Goal: Task Accomplishment & Management: Complete application form

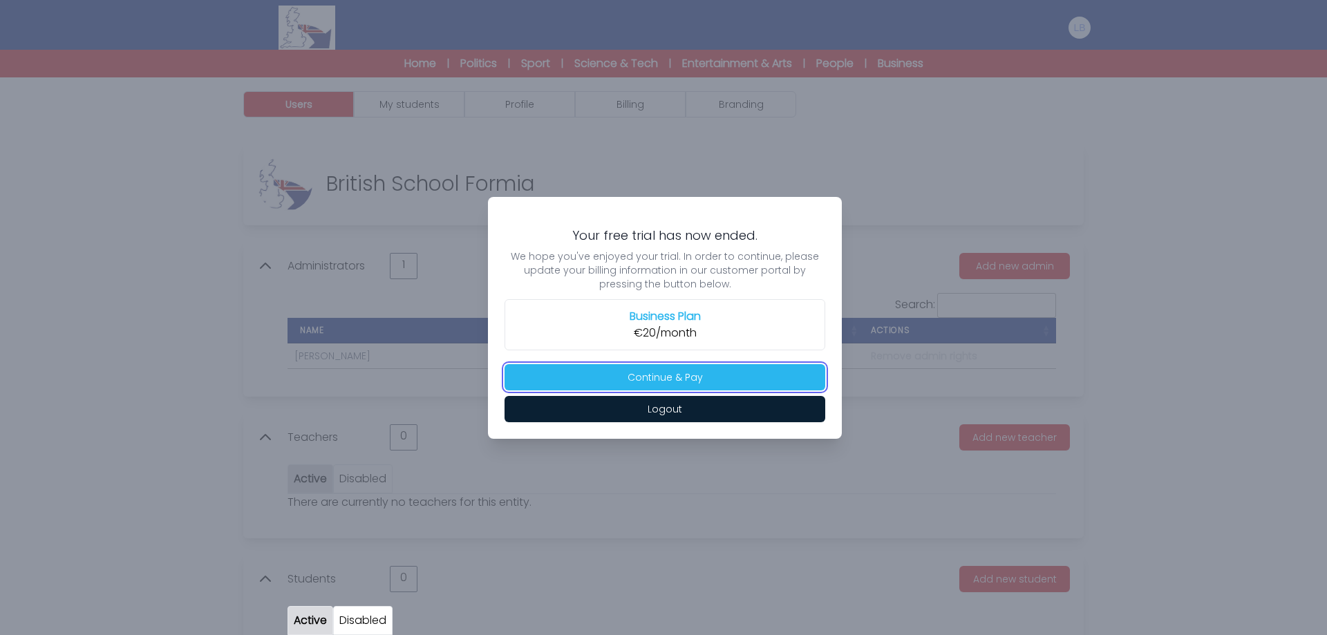
click at [686, 373] on button "Continue & Pay" at bounding box center [665, 377] width 321 height 26
click at [675, 370] on button "Continue & Pay" at bounding box center [665, 377] width 321 height 26
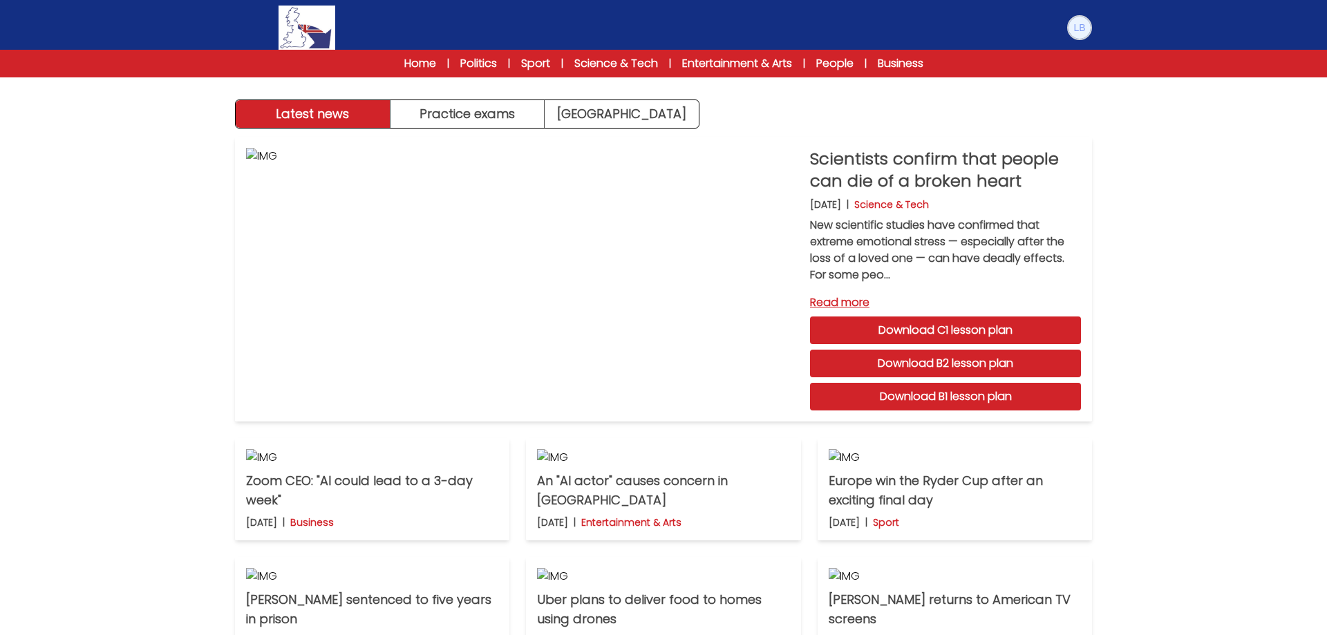
click at [1071, 33] on img at bounding box center [1080, 28] width 22 height 22
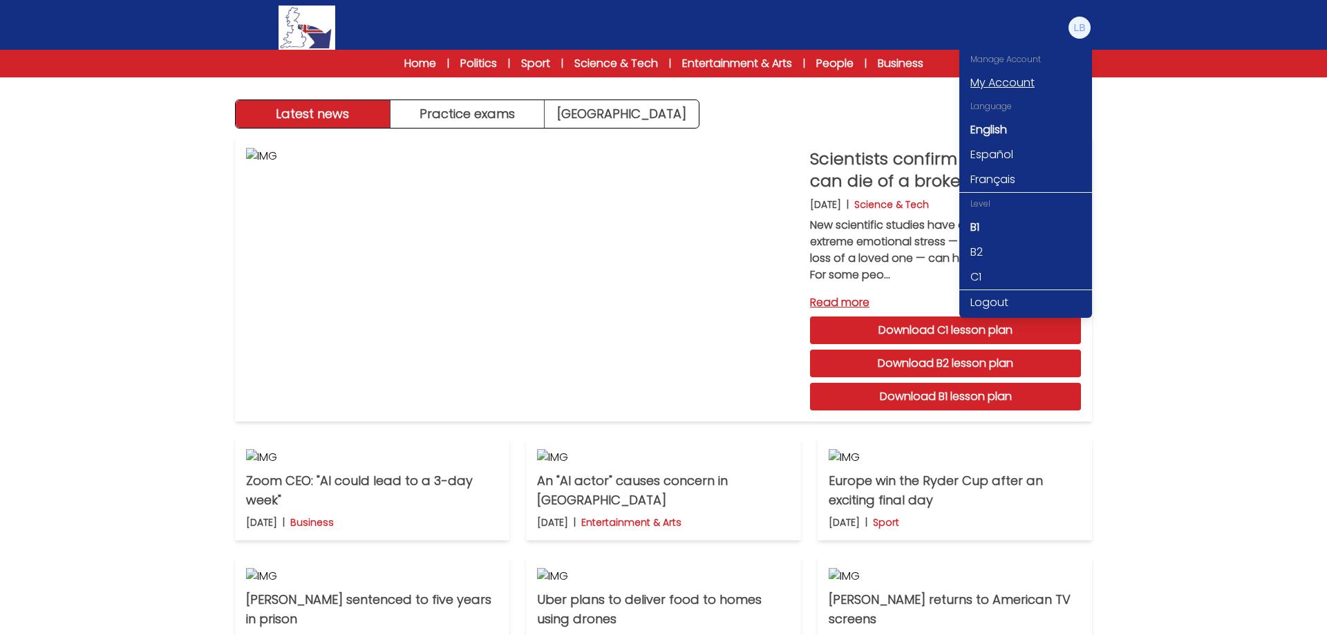
click at [1026, 76] on link "My Account" at bounding box center [1025, 82] width 133 height 25
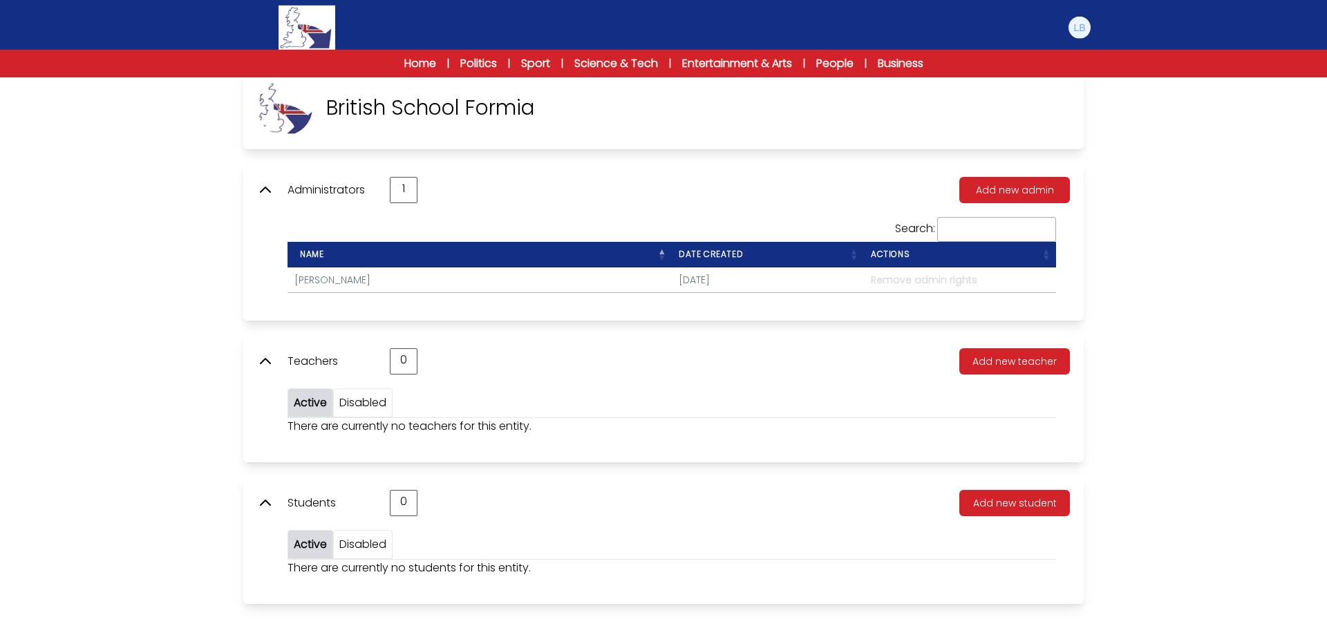
scroll to position [77, 0]
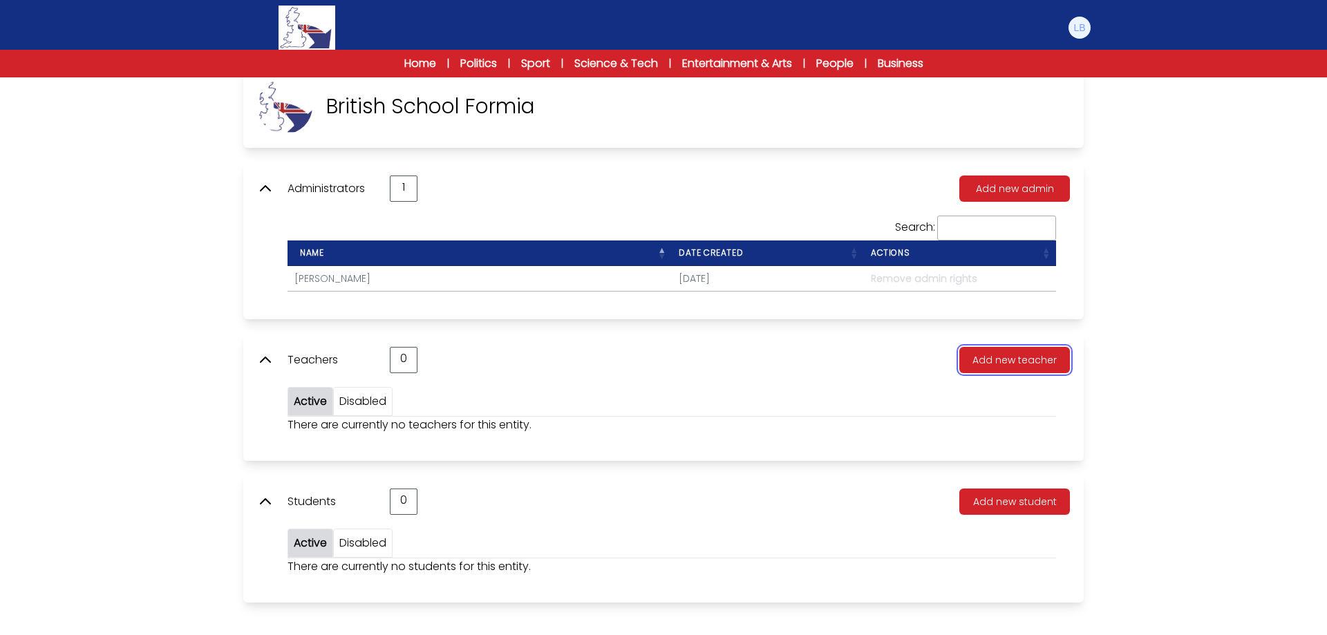
click at [1009, 361] on button "Add new teacher" at bounding box center [1014, 360] width 111 height 26
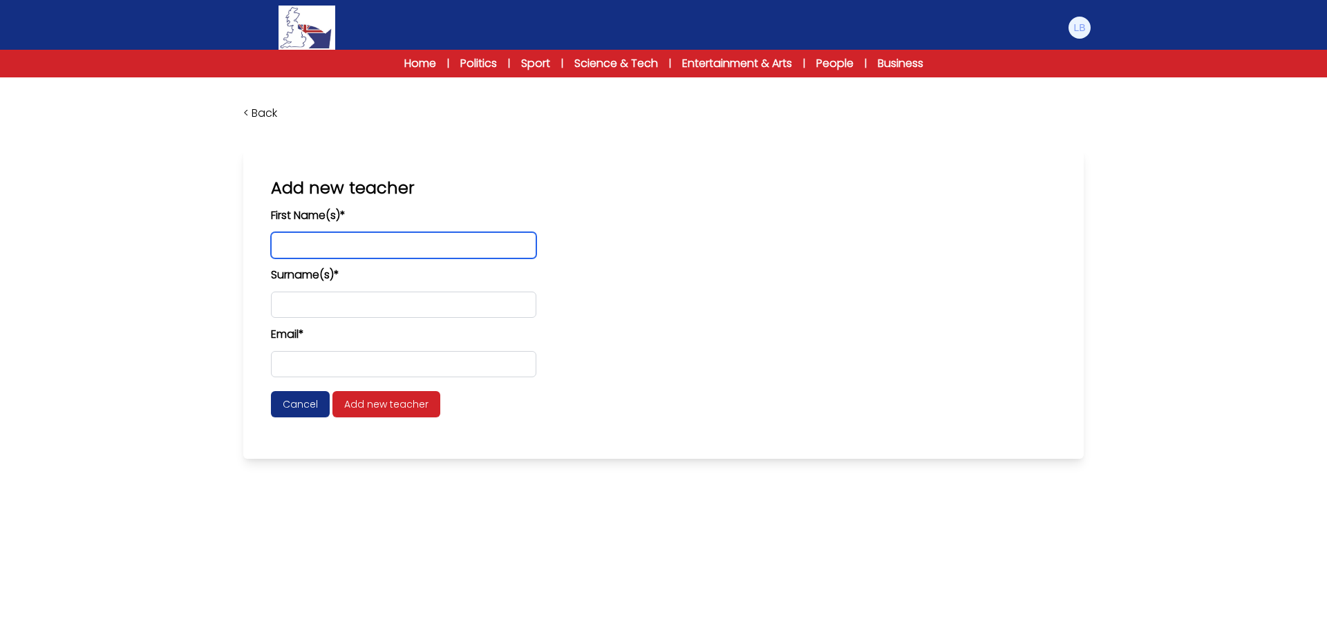
click at [317, 242] on input "text" at bounding box center [403, 245] width 265 height 26
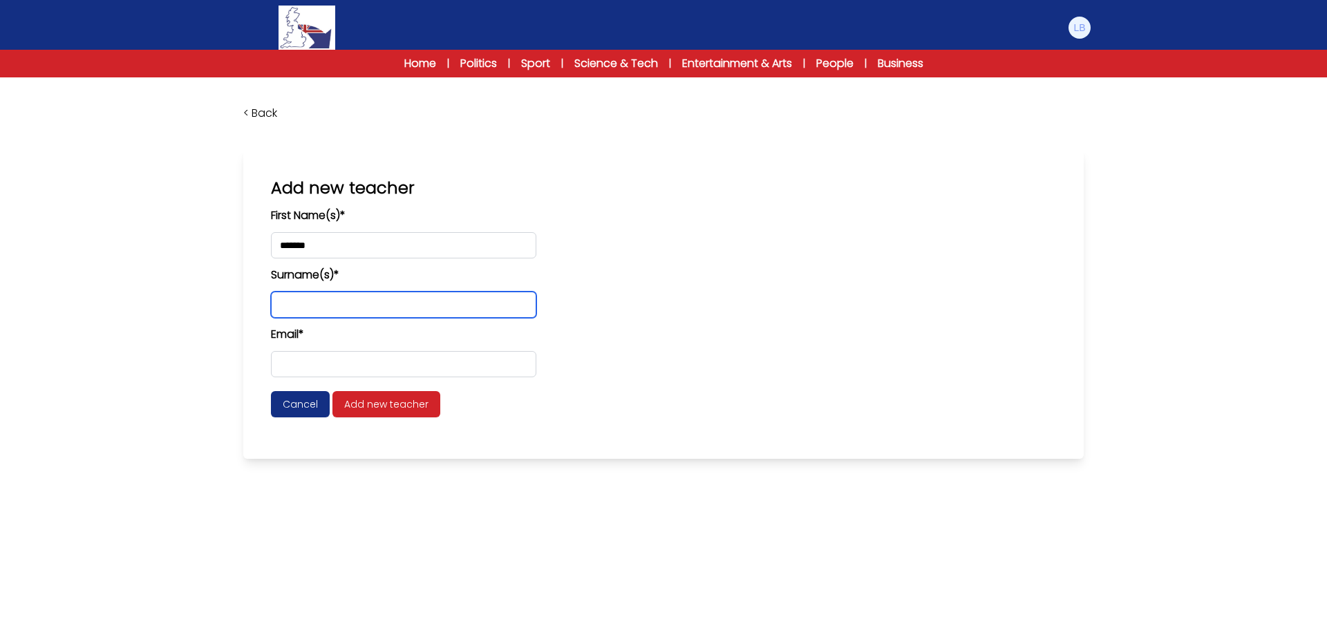
click at [316, 297] on input "text" at bounding box center [403, 305] width 265 height 26
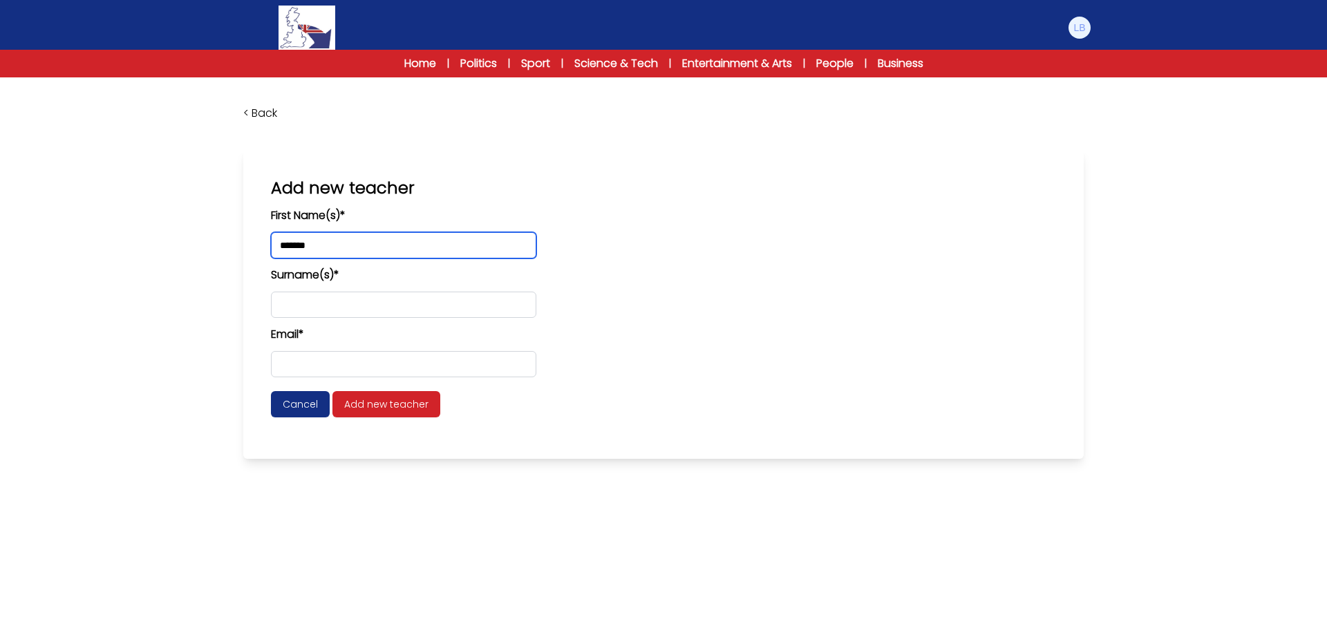
click at [352, 247] on input "*******" at bounding box center [403, 245] width 265 height 26
type input "**********"
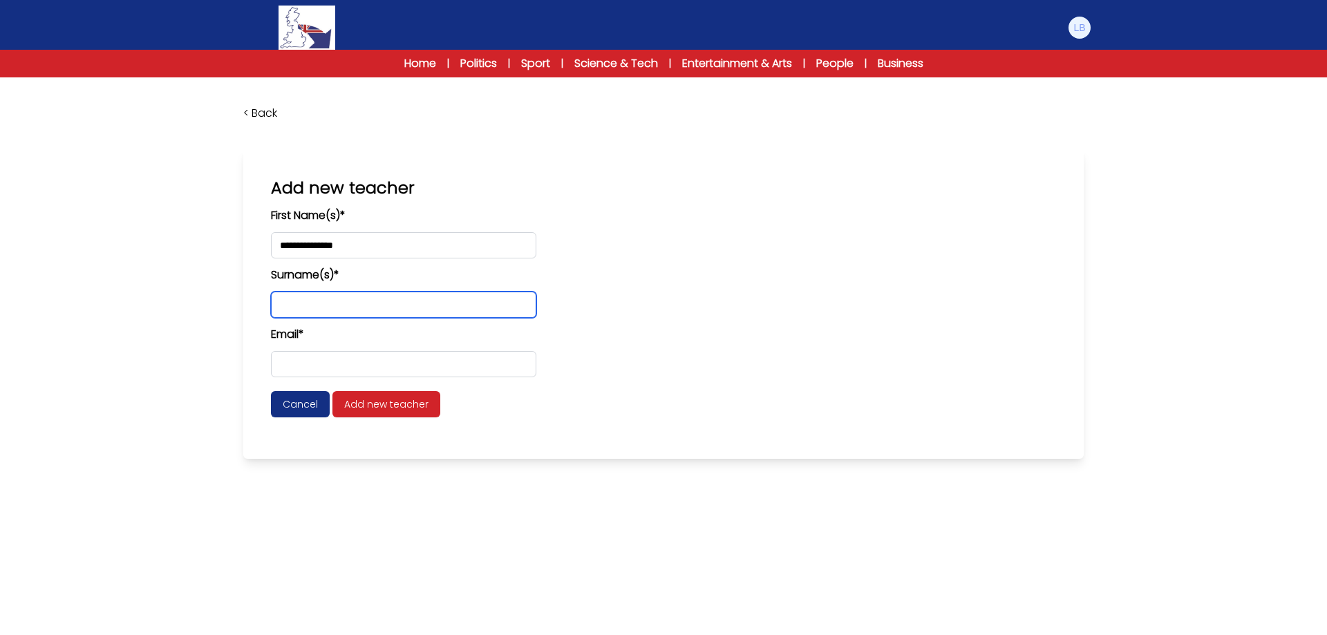
click at [325, 312] on input "text" at bounding box center [403, 305] width 265 height 26
type input "****"
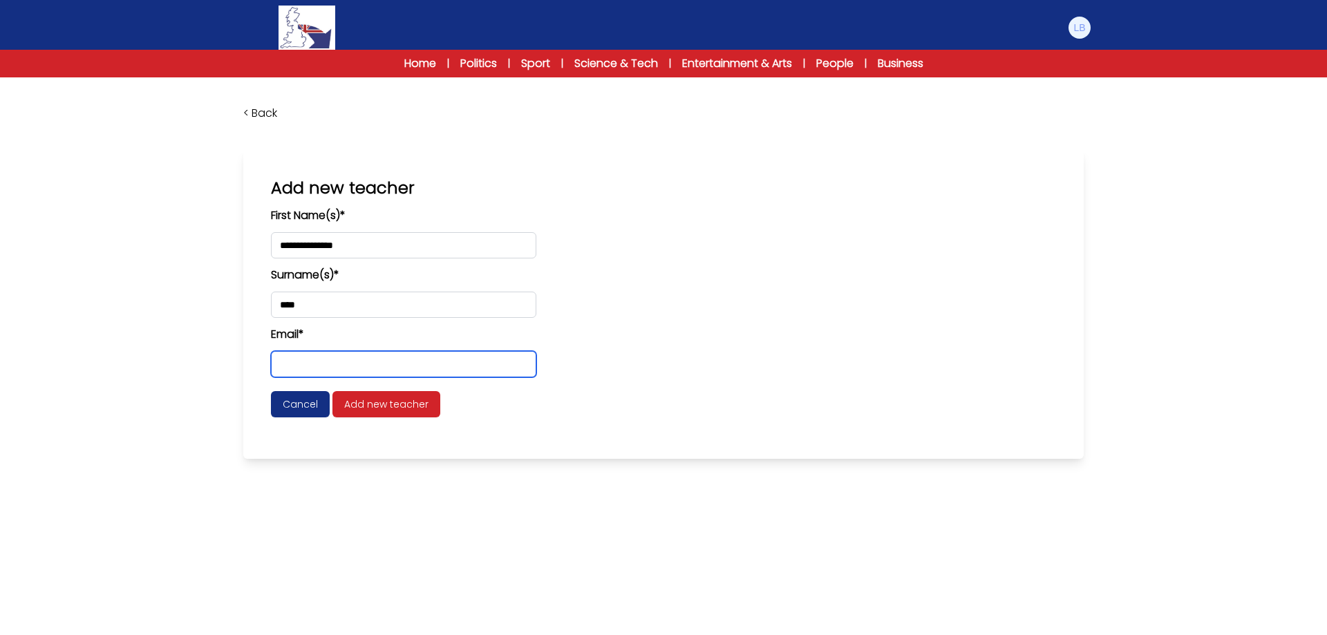
click at [353, 364] on input "email" at bounding box center [403, 364] width 265 height 26
paste input "**********"
type input "**********"
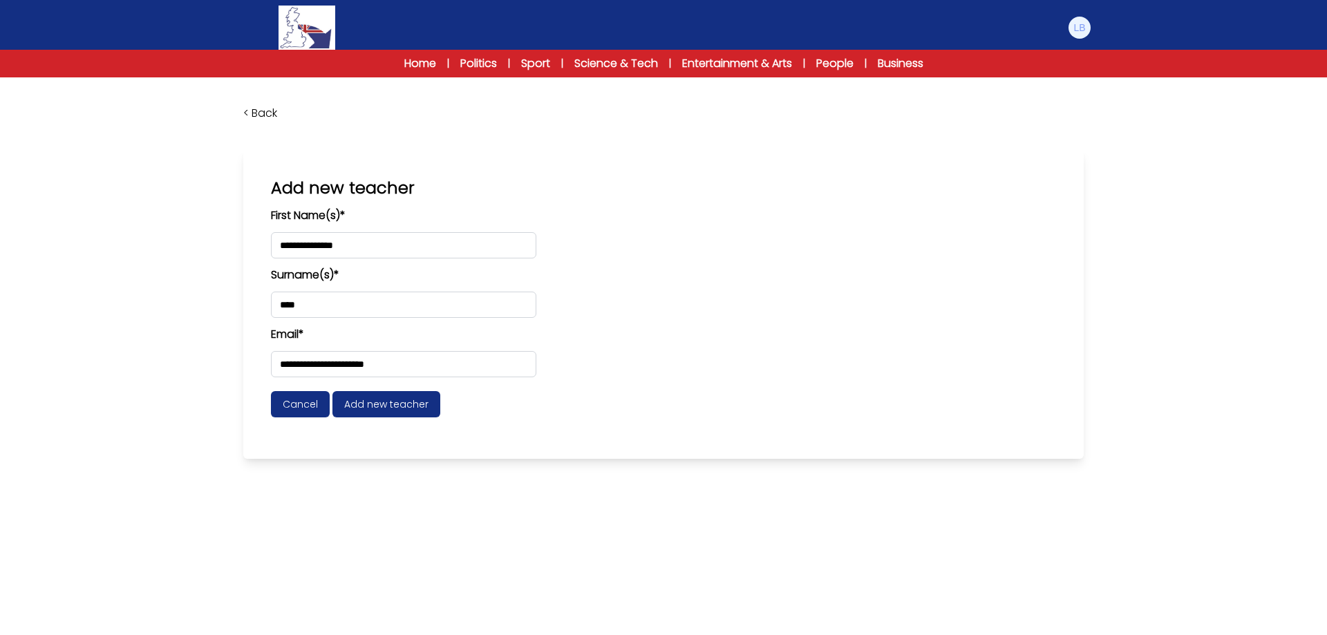
click at [408, 417] on span "Add new teacher" at bounding box center [386, 404] width 108 height 26
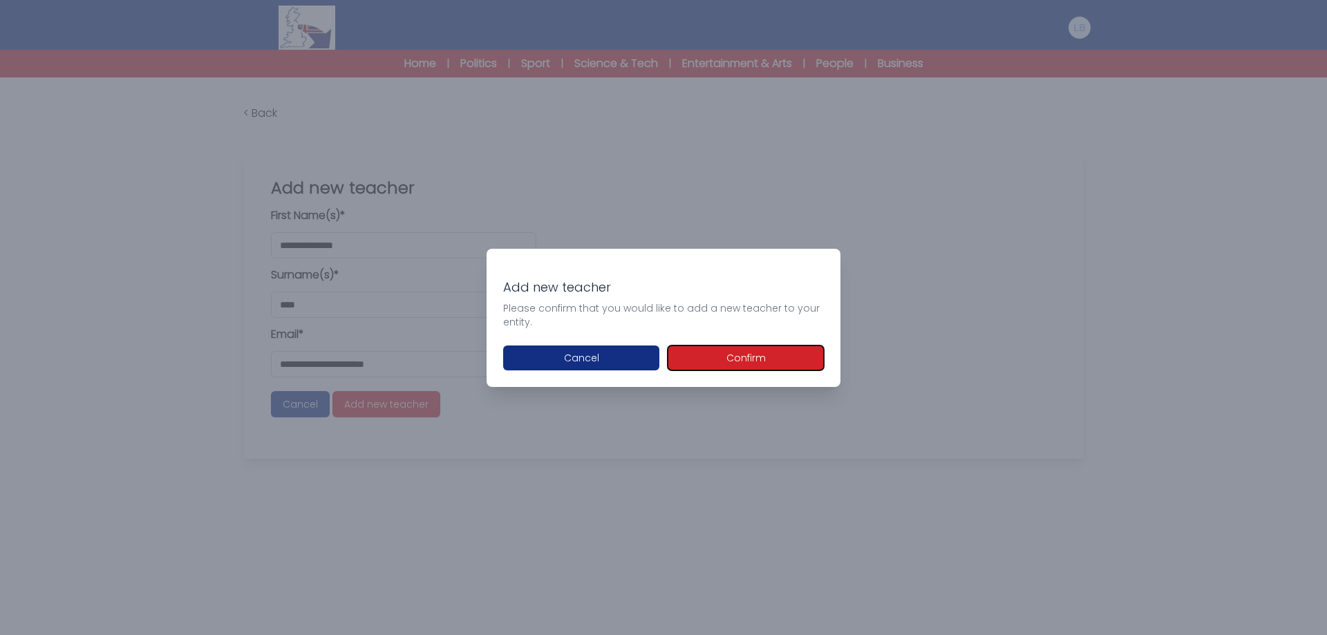
click at [749, 357] on button "Confirm" at bounding box center [746, 358] width 156 height 25
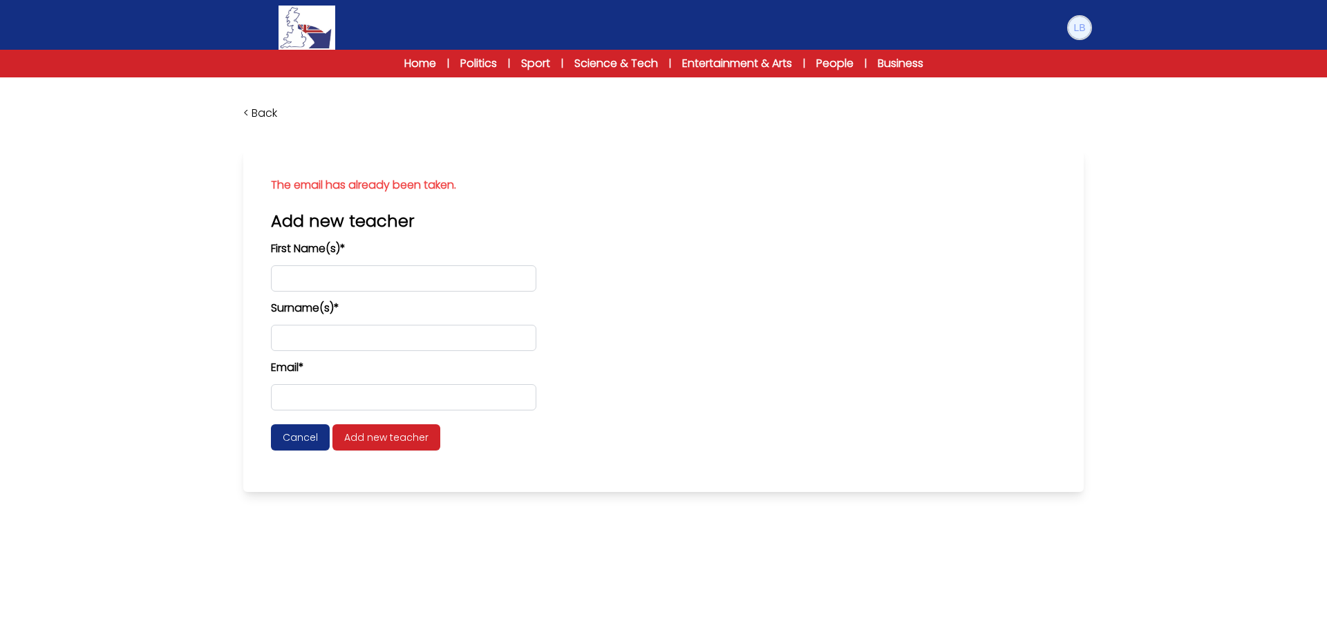
click at [1085, 23] on img at bounding box center [1080, 28] width 22 height 22
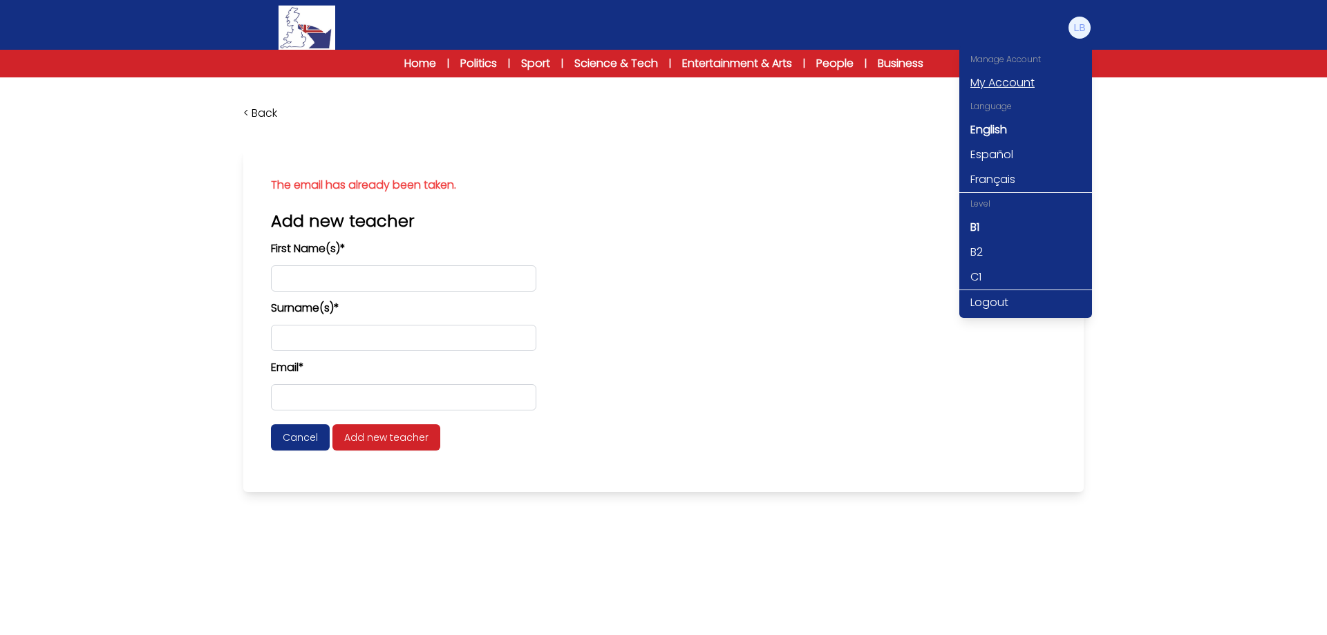
click at [1013, 76] on link "My Account" at bounding box center [1025, 82] width 133 height 25
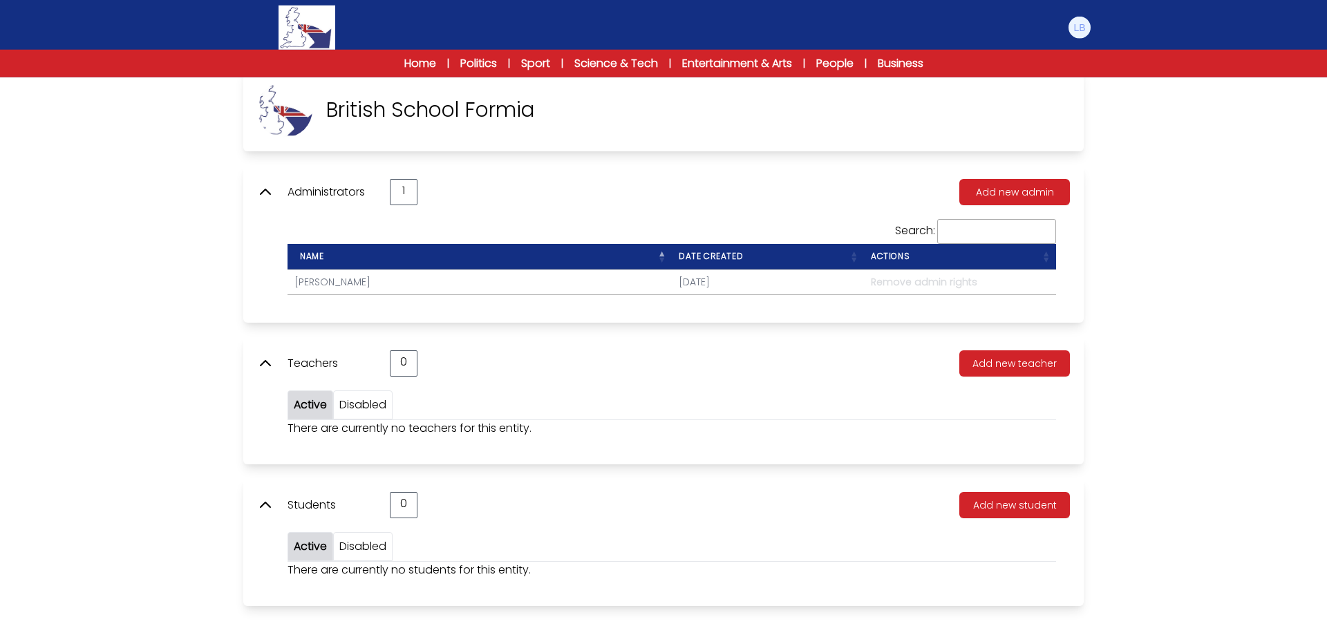
scroll to position [77, 0]
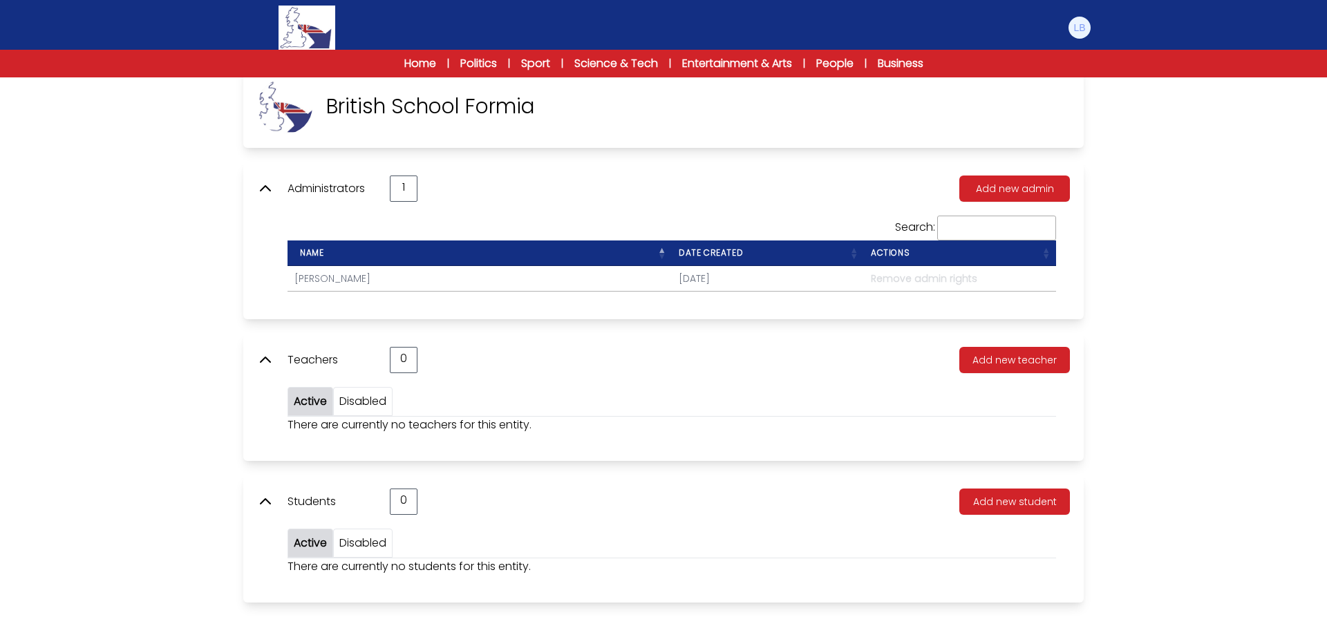
click at [267, 359] on icon at bounding box center [266, 359] width 10 height 5
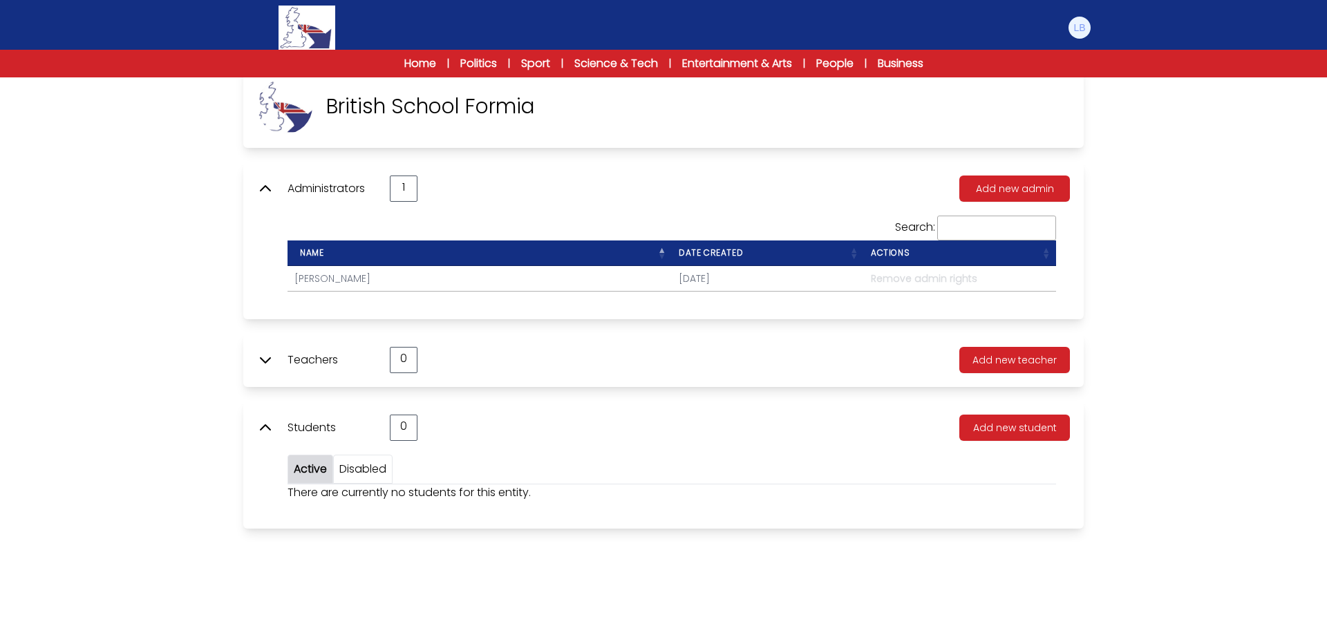
click at [267, 359] on icon at bounding box center [265, 360] width 17 height 17
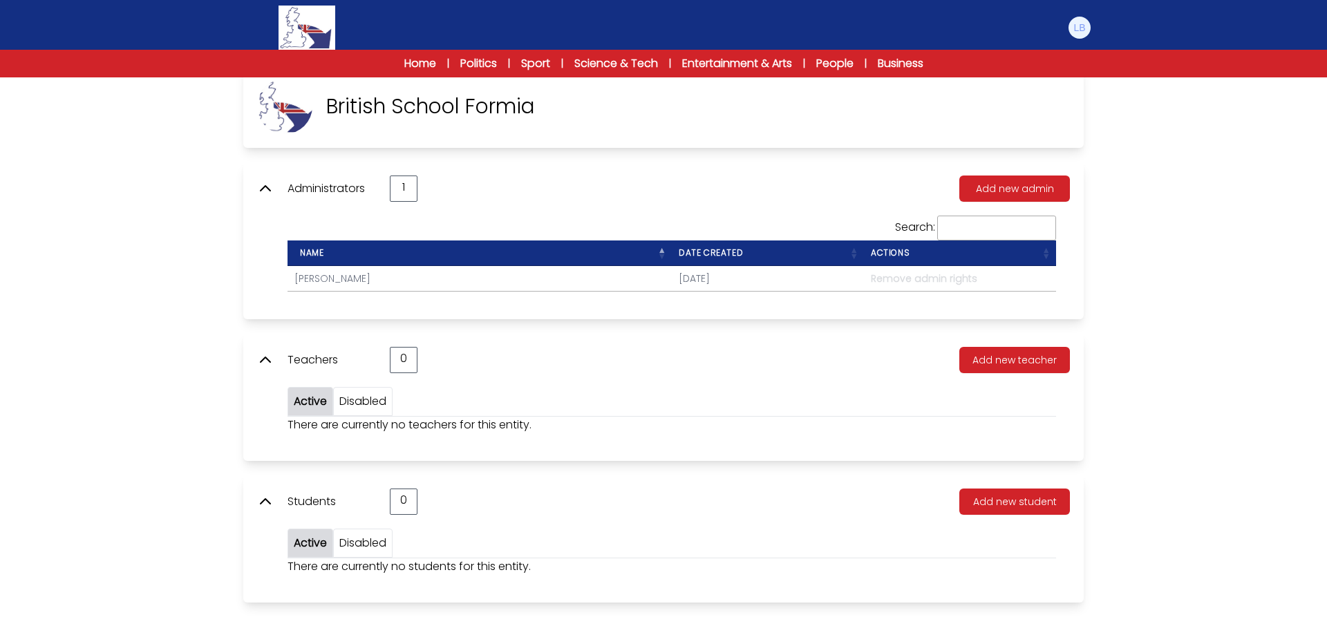
click at [364, 395] on link "Disabled" at bounding box center [362, 401] width 47 height 16
click at [364, 405] on link "Disabled" at bounding box center [362, 401] width 47 height 16
click at [290, 402] on div "Active" at bounding box center [311, 401] width 46 height 29
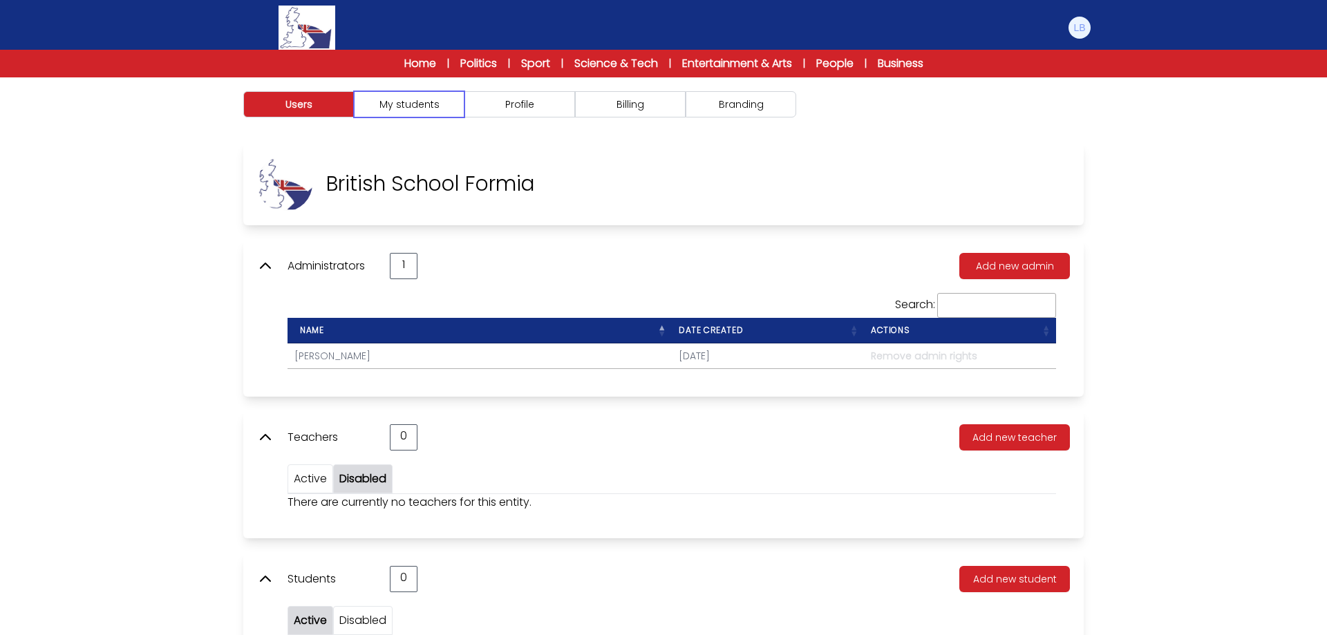
click at [434, 103] on button "My students" at bounding box center [409, 104] width 111 height 26
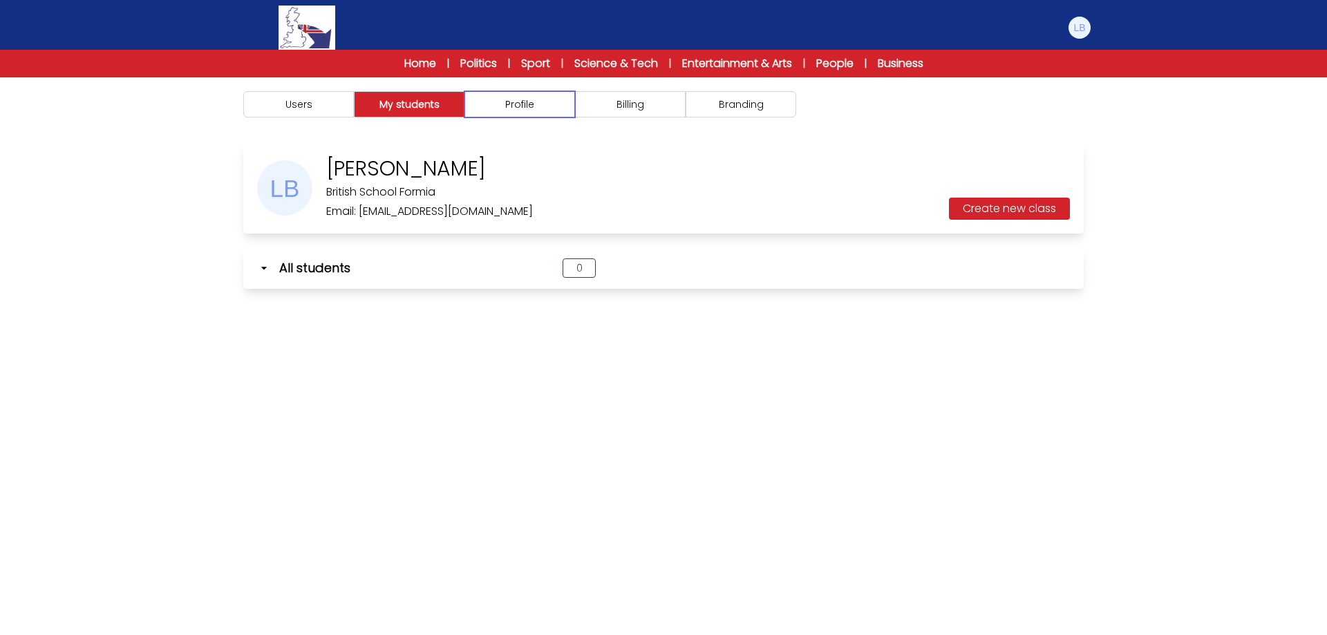
click at [540, 104] on button "Profile" at bounding box center [519, 104] width 111 height 26
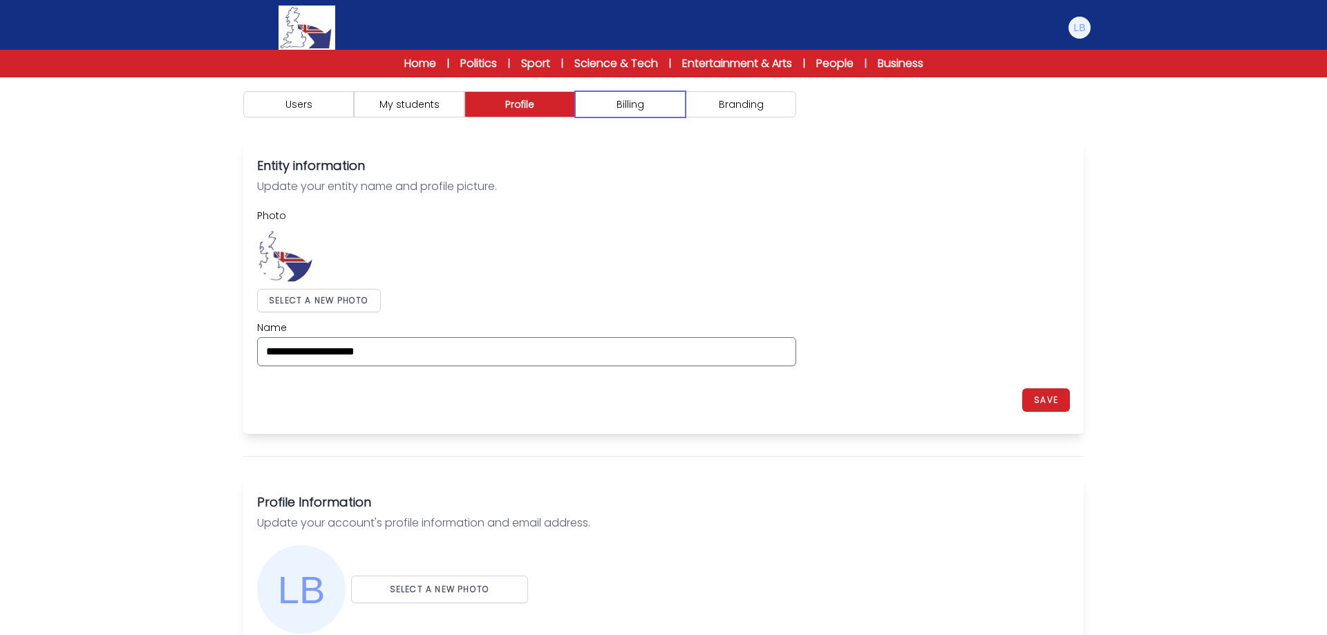
click at [612, 106] on button "Billing" at bounding box center [630, 104] width 111 height 26
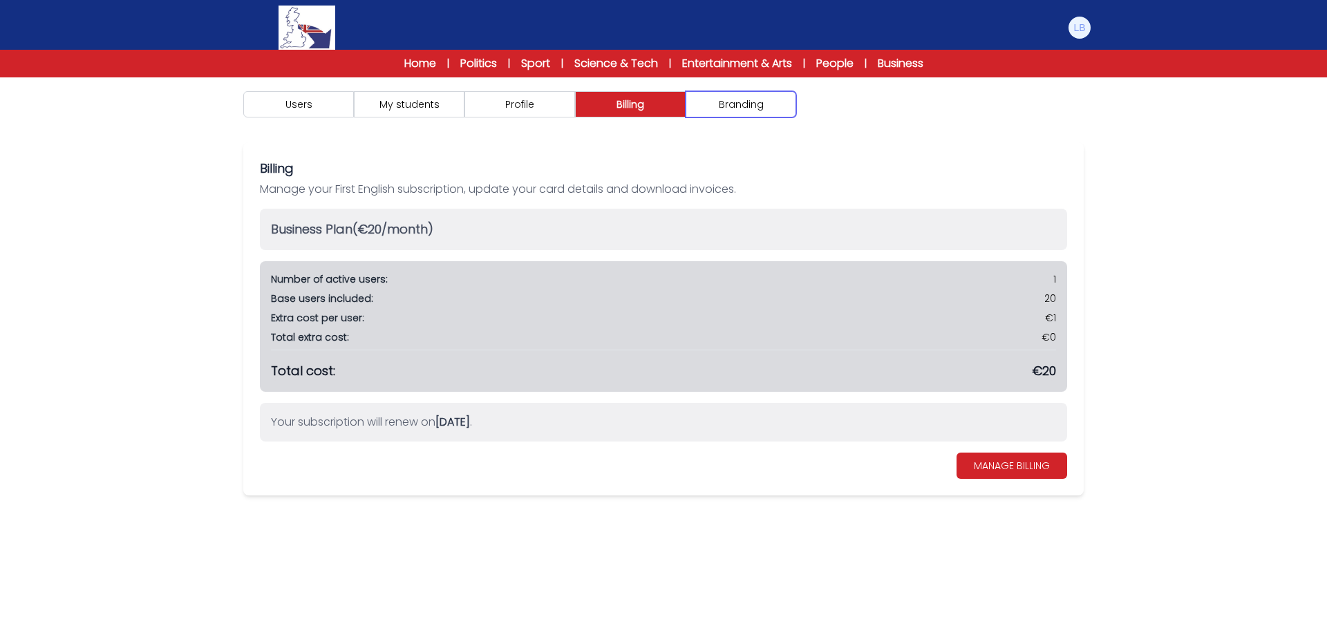
click at [747, 106] on button "Branding" at bounding box center [741, 104] width 111 height 26
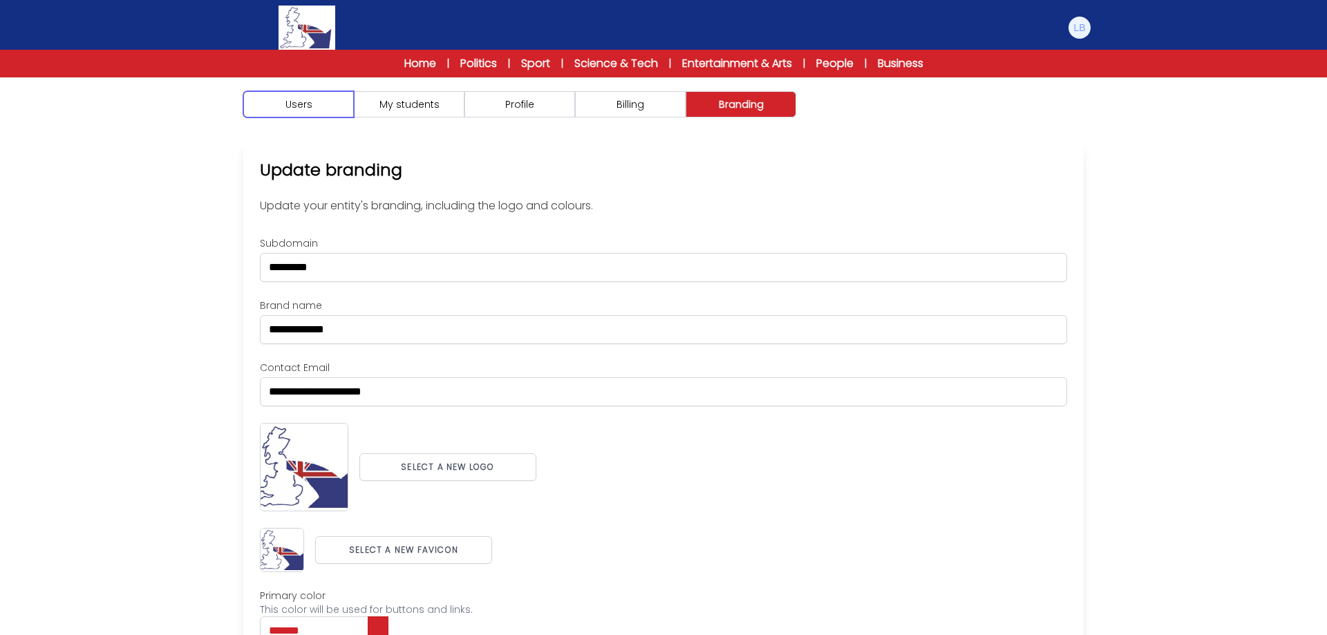
click at [317, 102] on button "Users" at bounding box center [298, 104] width 111 height 26
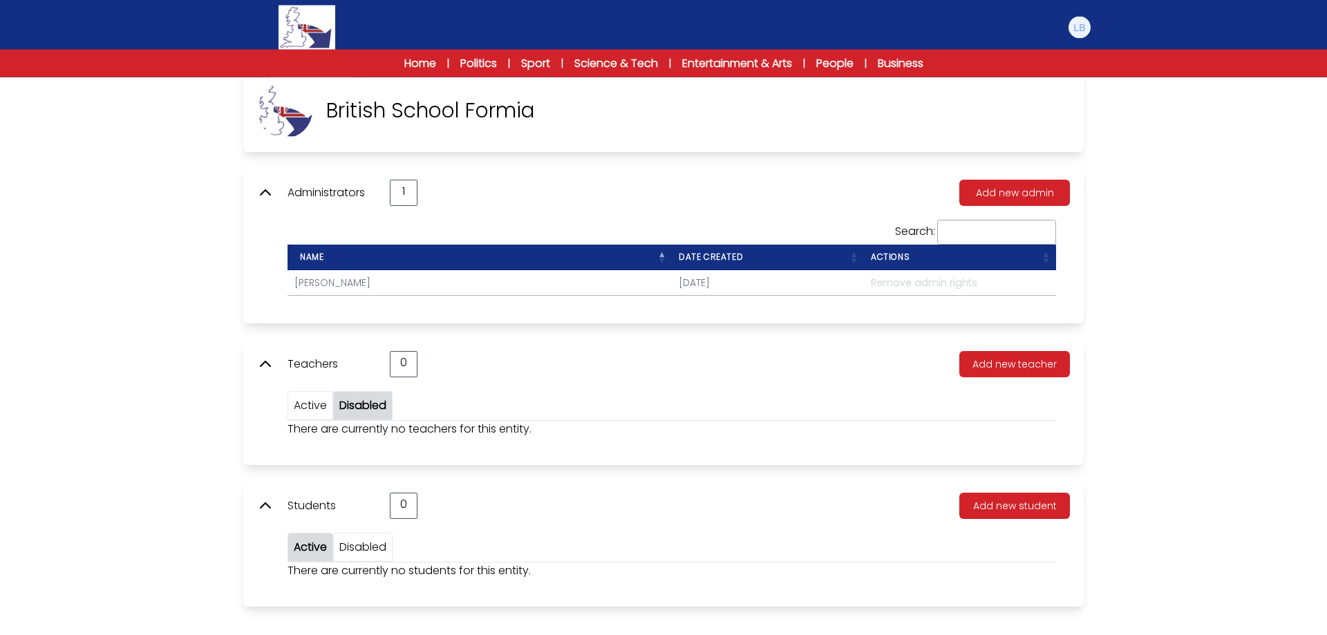
scroll to position [77, 0]
